Goal: Task Accomplishment & Management: Manage account settings

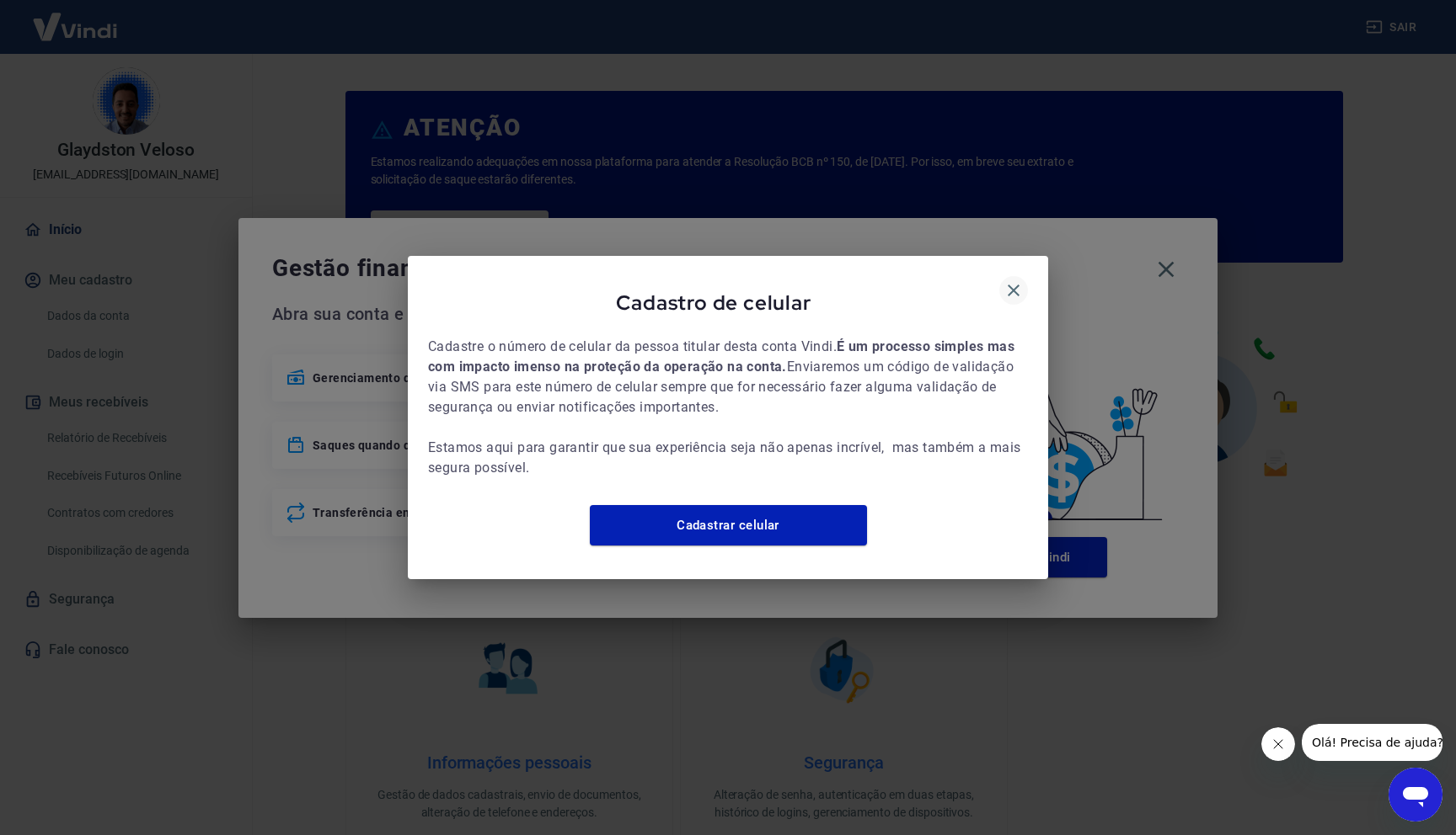
click at [1014, 284] on icon "button" at bounding box center [1014, 290] width 12 height 12
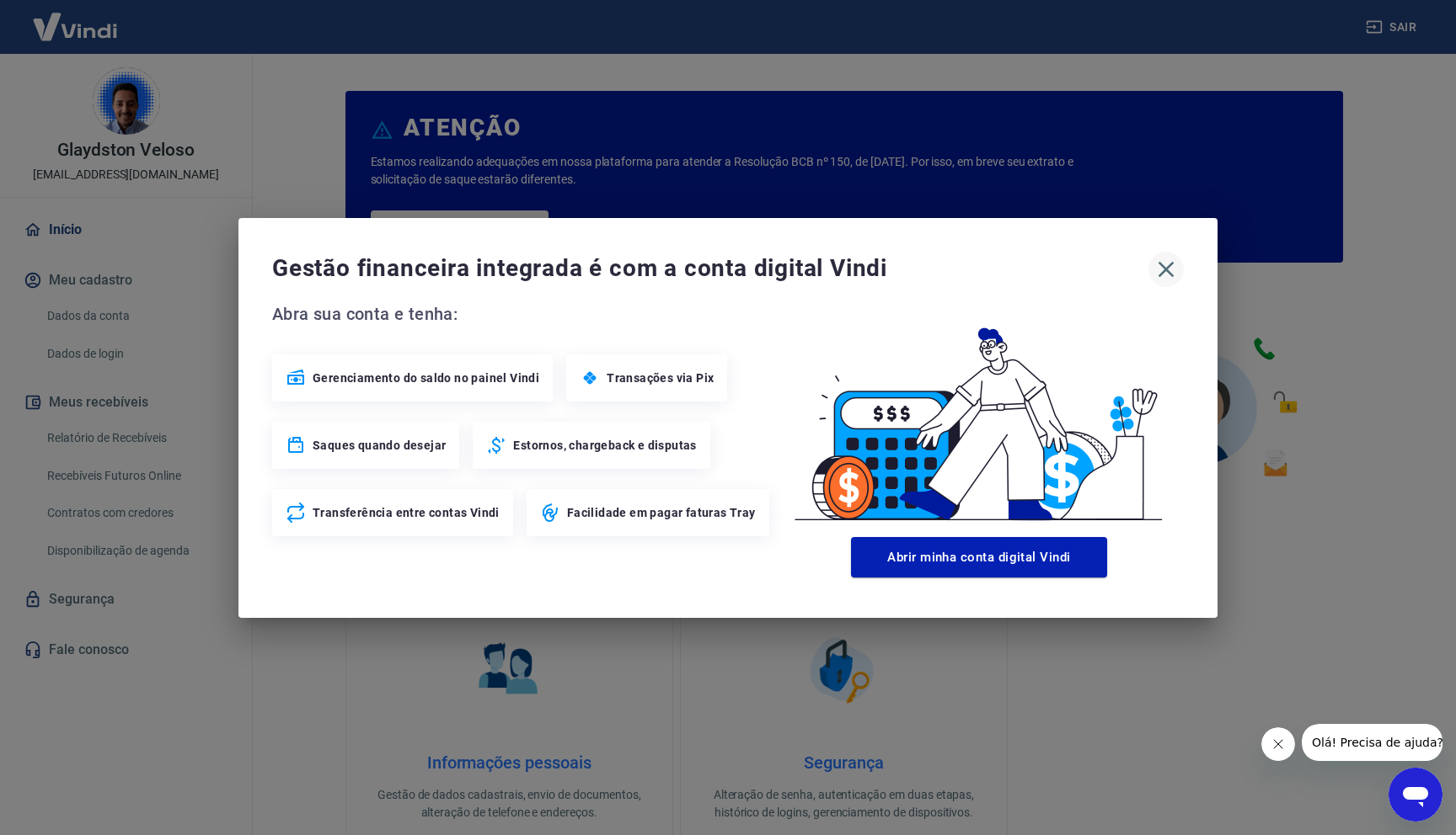
click at [1167, 269] on icon "button" at bounding box center [1167, 269] width 16 height 16
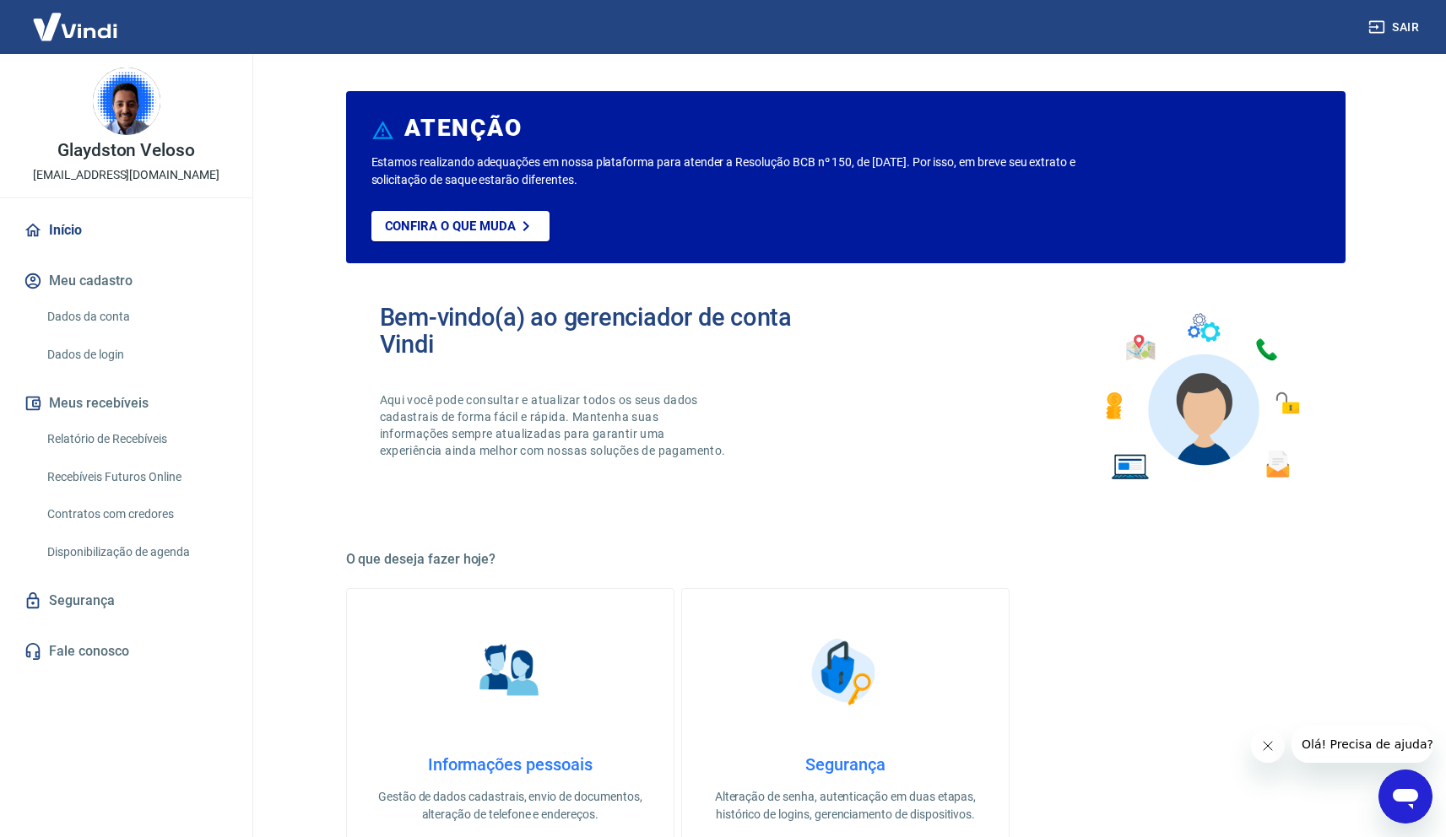
click at [138, 469] on link "Recebíveis Futuros Online" at bounding box center [137, 477] width 192 height 35
